Goal: Find specific page/section: Find specific page/section

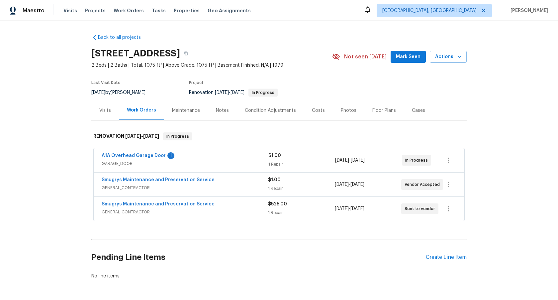
click at [95, 114] on div "Visits" at bounding box center [105, 111] width 28 height 20
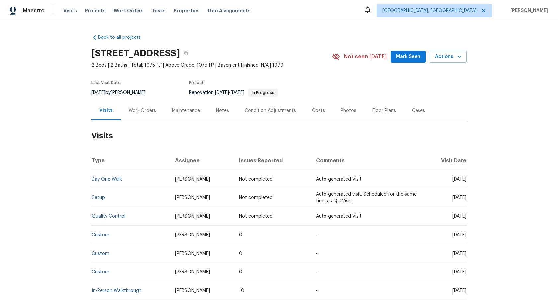
click at [64, 124] on div "Back to all projects [STREET_ADDRESS] 2 Beds | 2 Baths | Total: 1075 ft² | Abov…" at bounding box center [279, 160] width 558 height 279
click at [140, 110] on div "Work Orders" at bounding box center [143, 110] width 28 height 7
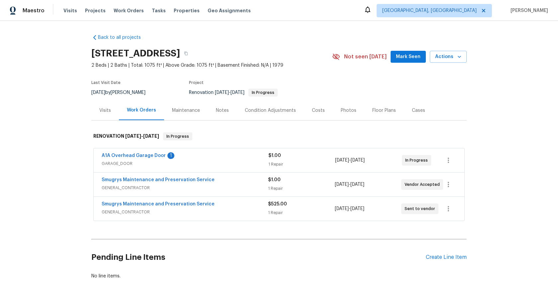
click at [188, 157] on div "A1A Overhead Garage Door 1" at bounding box center [185, 156] width 167 height 8
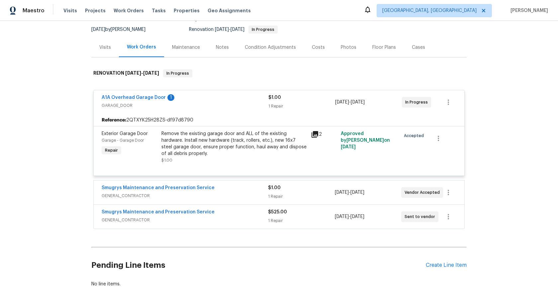
scroll to position [101, 0]
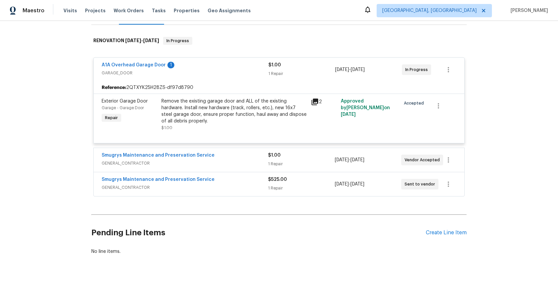
click at [51, 123] on div "Back to all projects [STREET_ADDRESS] 2 Beds | 2 Baths | Total: 1075 ft² | Abov…" at bounding box center [279, 160] width 558 height 279
click at [313, 98] on icon at bounding box center [315, 102] width 8 height 8
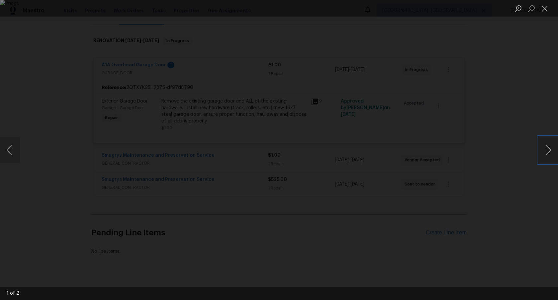
click at [548, 144] on button "Next image" at bounding box center [548, 150] width 20 height 27
click at [2, 142] on button "Previous image" at bounding box center [10, 150] width 20 height 27
click at [67, 84] on div "Lightbox" at bounding box center [279, 150] width 558 height 300
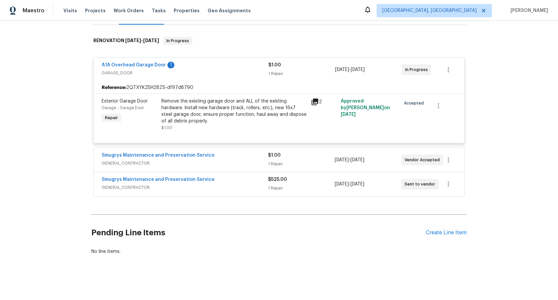
click at [67, 96] on div "Back to all projects [STREET_ADDRESS] 2 Beds | 2 Baths | Total: 1075 ft² | Abov…" at bounding box center [279, 160] width 558 height 279
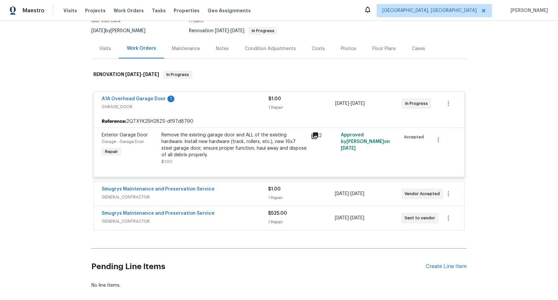
scroll to position [0, 0]
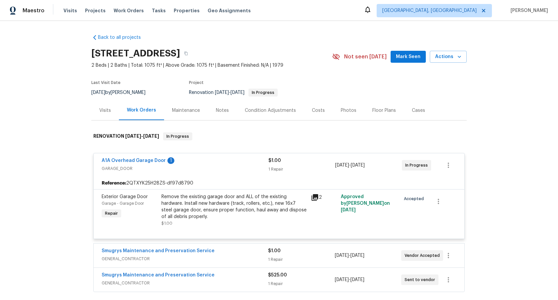
click at [63, 124] on div "Back to all projects [STREET_ADDRESS] 2 Beds | 2 Baths | Total: 1075 ft² | Abov…" at bounding box center [279, 160] width 558 height 279
click at [68, 112] on div "Back to all projects [STREET_ADDRESS] 2 Beds | 2 Baths | Total: 1075 ft² | Abov…" at bounding box center [279, 160] width 558 height 279
click at [337, 21] on div "Maestro Visits Projects Work Orders Tasks Properties Geo Assignments [GEOGRAPHI…" at bounding box center [279, 10] width 558 height 21
